Goal: Task Accomplishment & Management: Use online tool/utility

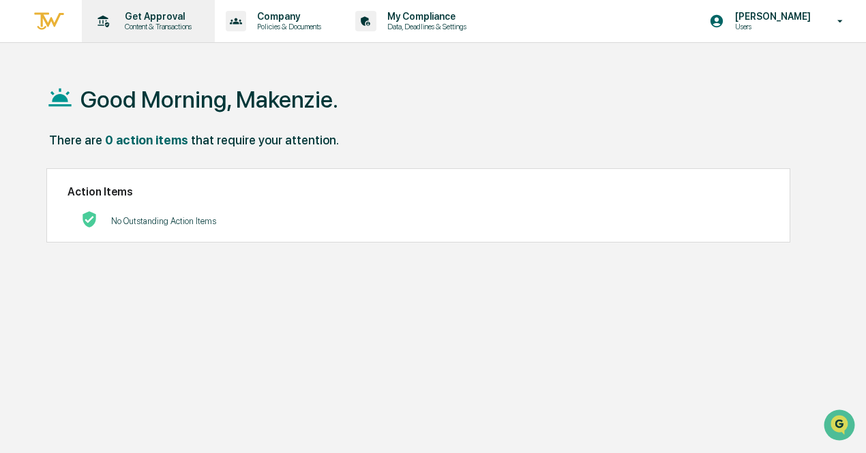
click at [145, 29] on p "Content & Transactions" at bounding box center [156, 27] width 85 height 10
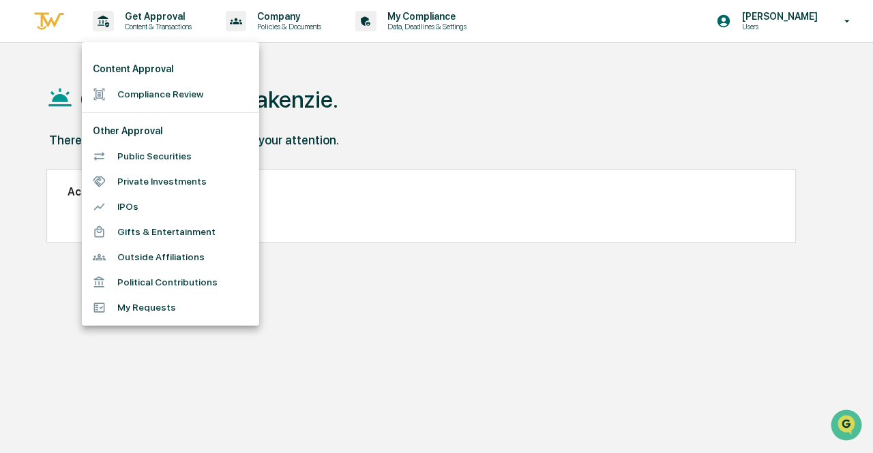
click at [170, 96] on li "Compliance Review" at bounding box center [170, 94] width 177 height 25
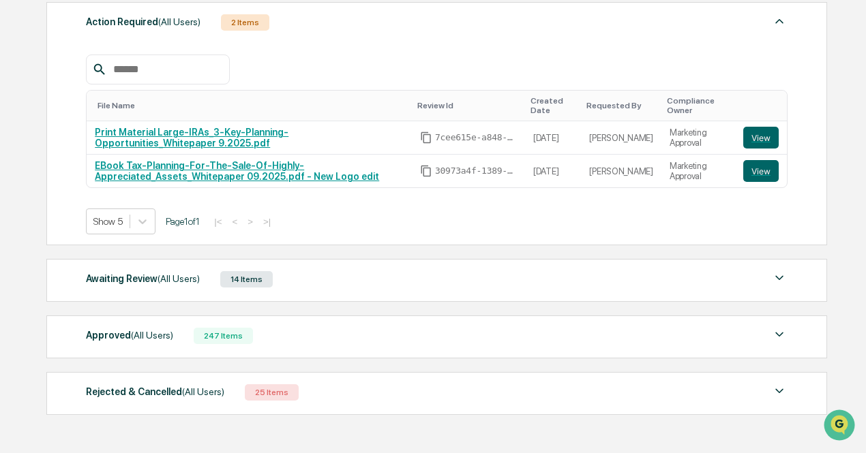
scroll to position [244, 0]
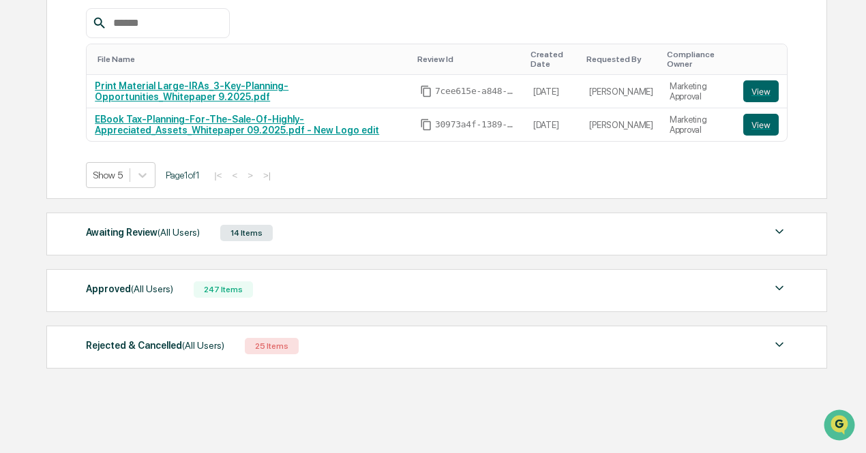
click at [193, 352] on div "Rejected & Cancelled (All Users)" at bounding box center [155, 346] width 138 height 18
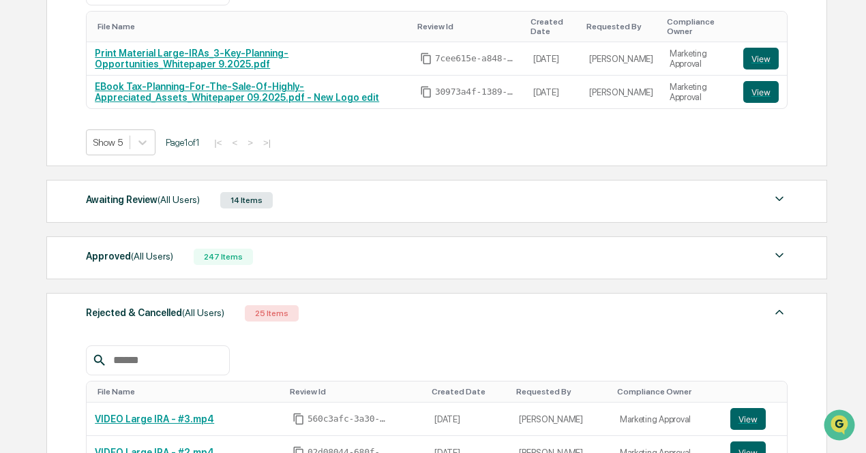
scroll to position [260, 0]
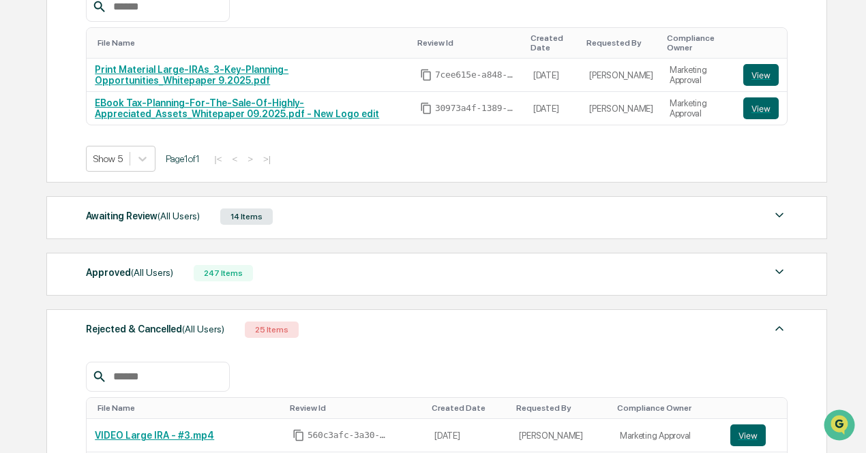
click at [136, 281] on div "Approved (All Users)" at bounding box center [129, 273] width 87 height 18
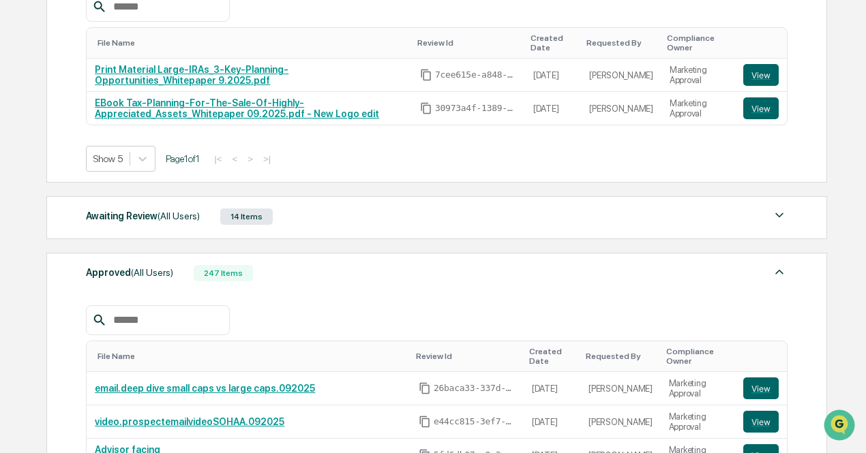
scroll to position [329, 0]
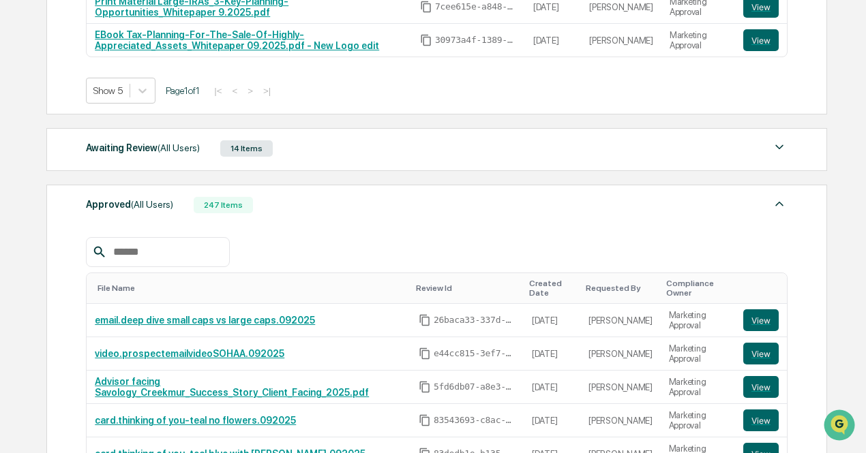
click at [132, 158] on div "Awaiting Review (All Users) 14 Items" at bounding box center [436, 148] width 701 height 19
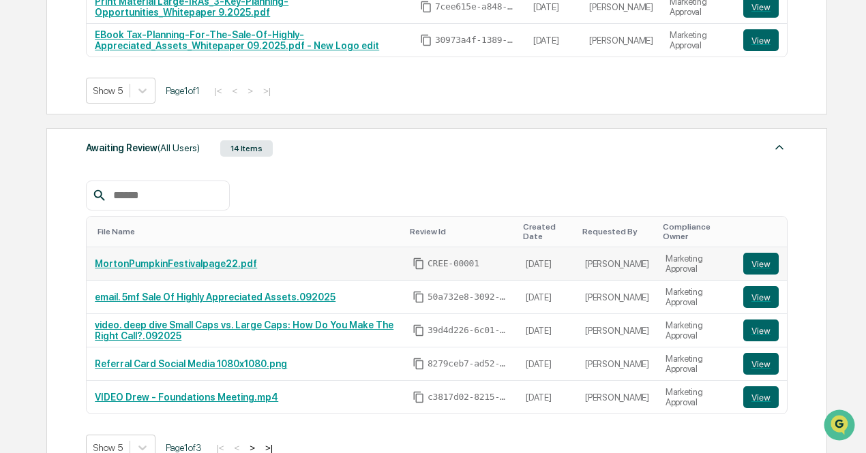
click at [194, 264] on link "MortonPumpkinFestivalpage22.pdf" at bounding box center [176, 263] width 162 height 11
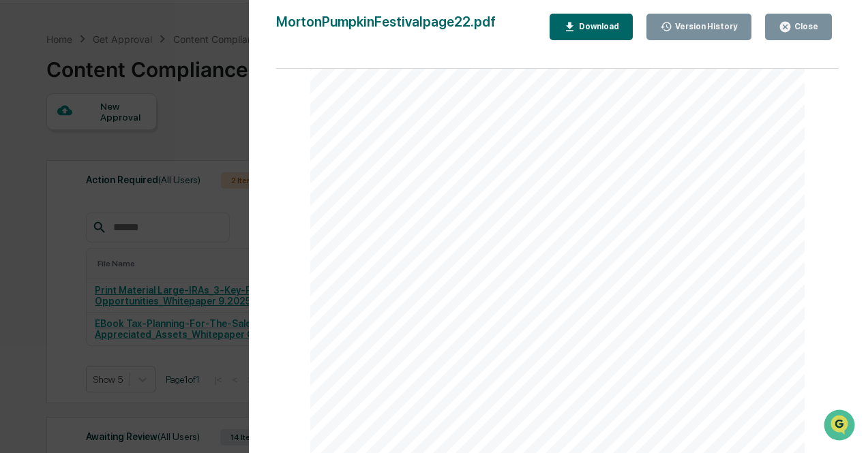
scroll to position [0, 0]
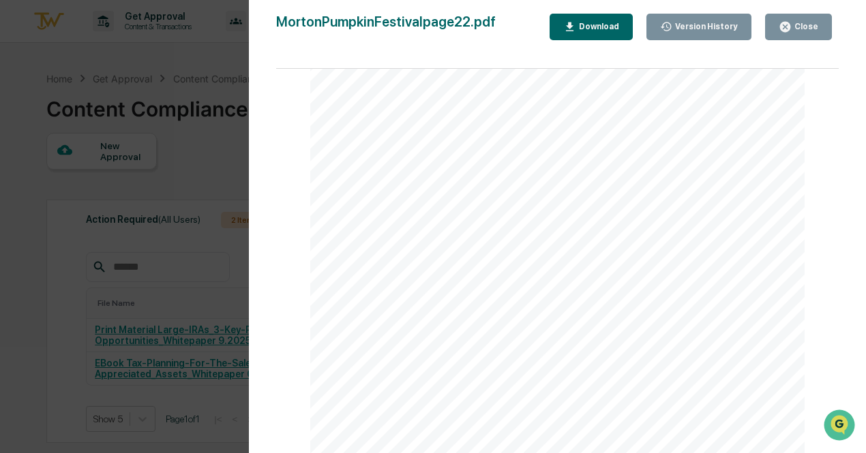
click at [210, 81] on div "Version History [DATE] 04:42 PM [PERSON_NAME] MortonPumpkinFestivalpage22.pdf C…" at bounding box center [433, 226] width 866 height 453
